Goal: Task Accomplishment & Management: Use online tool/utility

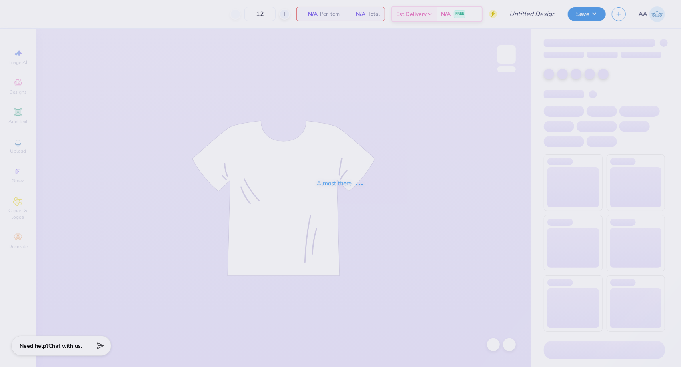
type input "24"
type input "CP Volleyball 2025"
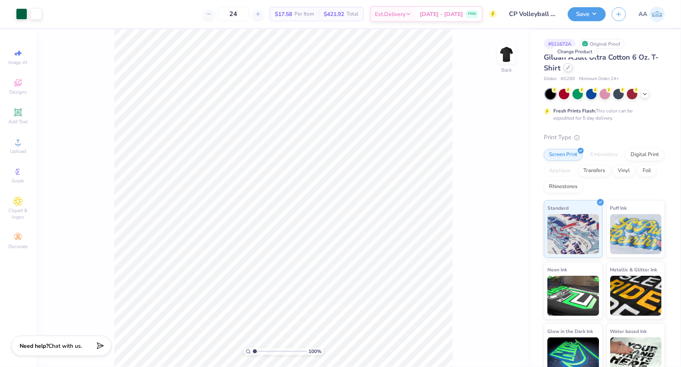
click at [570, 68] on icon at bounding box center [568, 68] width 4 height 4
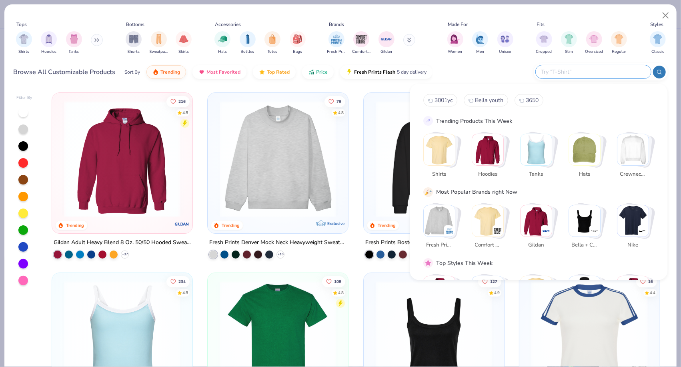
click at [611, 71] on input "text" at bounding box center [592, 71] width 105 height 9
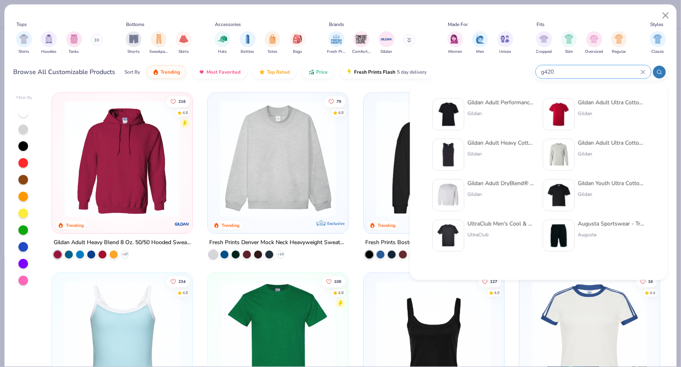
type input "g420"
click at [507, 99] on div "Gildan Adult Performance 5 oz. T-Shirt" at bounding box center [501, 102] width 67 height 8
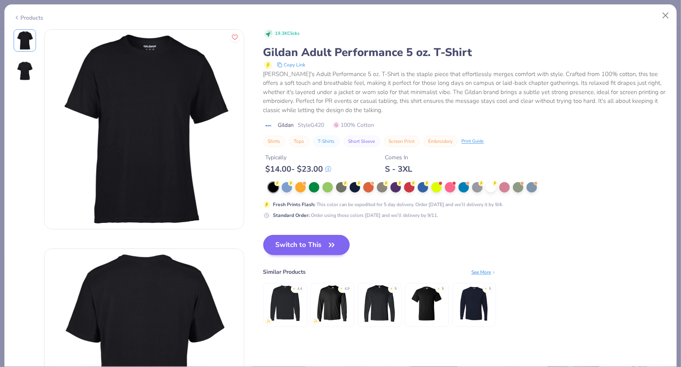
click at [311, 246] on button "Switch to This" at bounding box center [306, 245] width 87 height 20
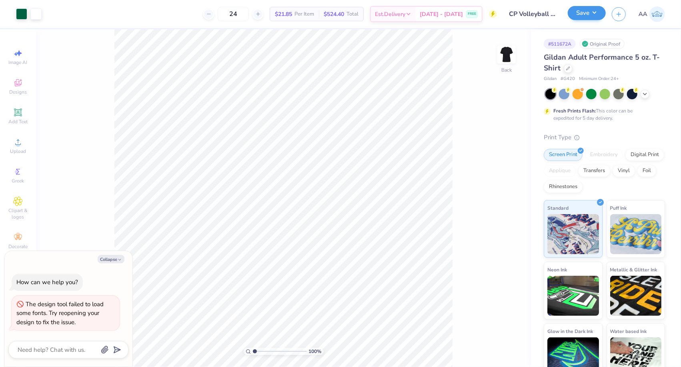
click at [596, 10] on button "Save" at bounding box center [587, 13] width 38 height 14
type textarea "x"
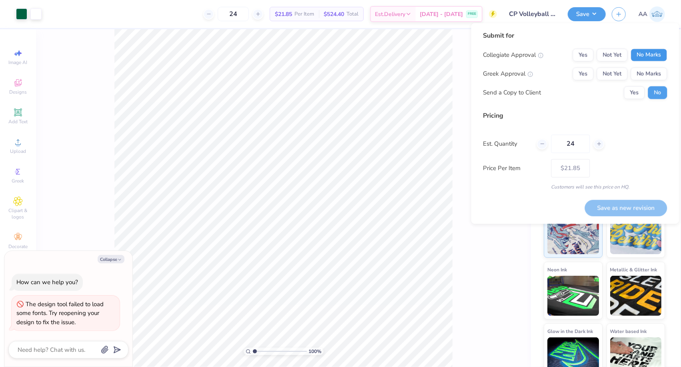
click at [655, 56] on button "No Marks" at bounding box center [649, 55] width 36 height 13
click at [653, 68] on div "Yes Not Yet No Marks" at bounding box center [620, 74] width 94 height 13
click at [652, 75] on button "No Marks" at bounding box center [649, 74] width 36 height 13
click at [617, 210] on button "Save as new revision" at bounding box center [626, 208] width 82 height 16
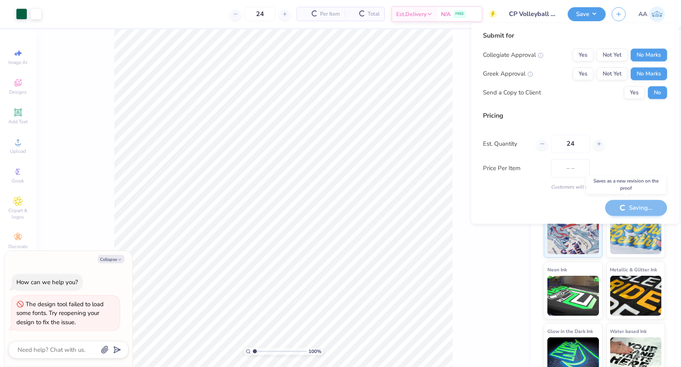
type input "$21.85"
type textarea "x"
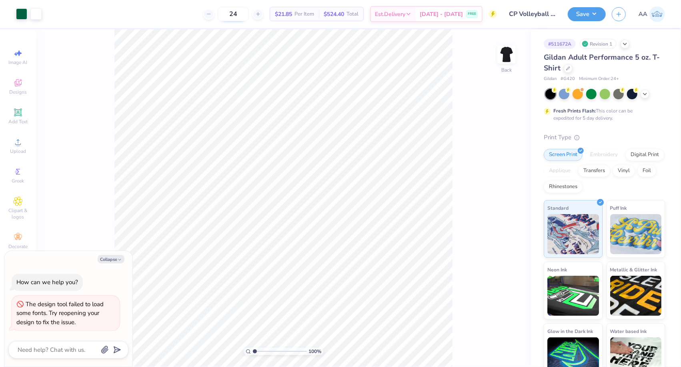
click at [246, 14] on input "24" at bounding box center [233, 14] width 31 height 14
type input "2"
type input "1"
type input "2"
type input "3"
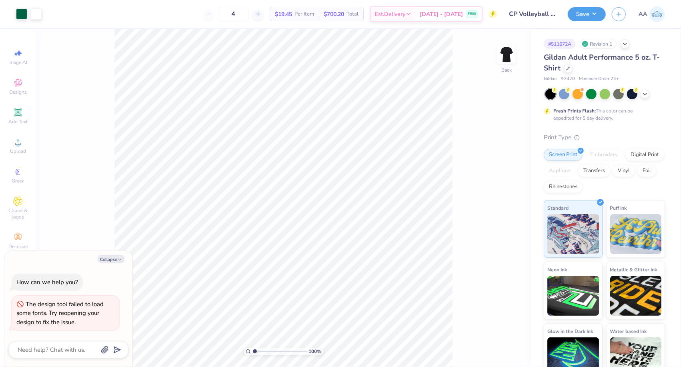
type input "48"
